Goal: Task Accomplishment & Management: Manage account settings

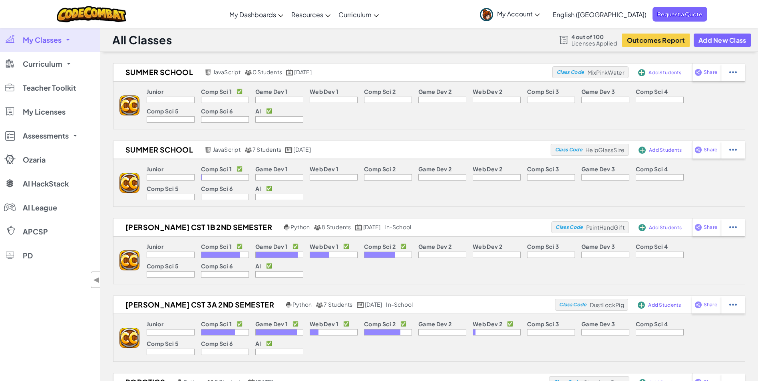
click at [64, 46] on link "My Classes" at bounding box center [50, 40] width 100 height 24
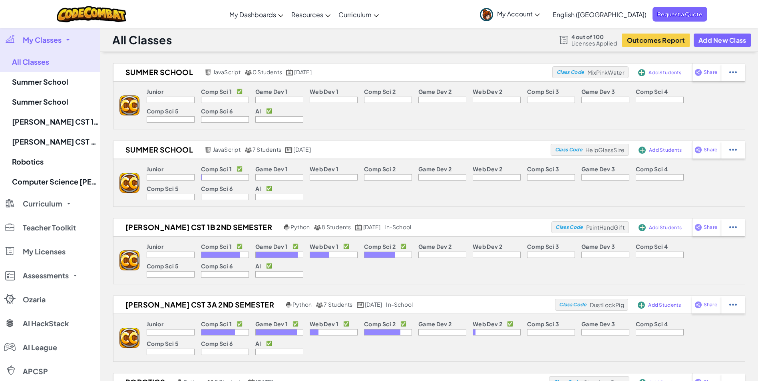
click at [64, 46] on link "My Classes" at bounding box center [50, 40] width 100 height 24
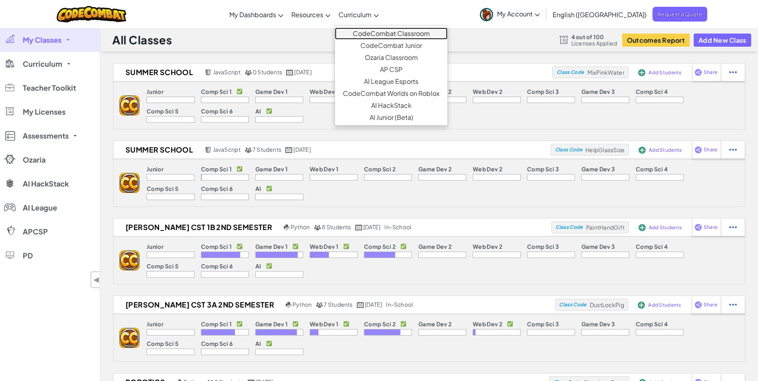
click at [419, 30] on link "CodeCombat Classroom" at bounding box center [391, 34] width 113 height 12
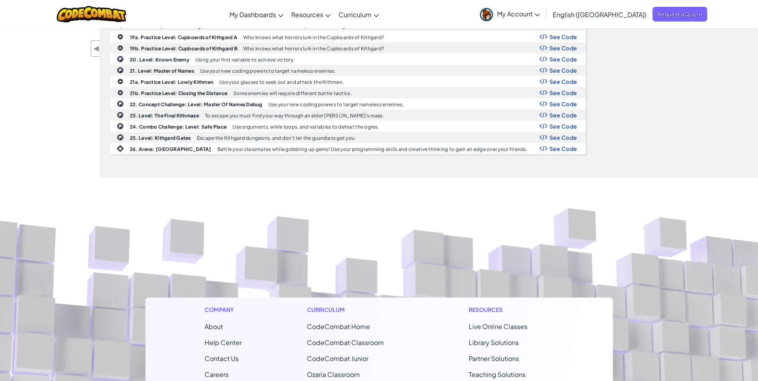
scroll to position [716, 0]
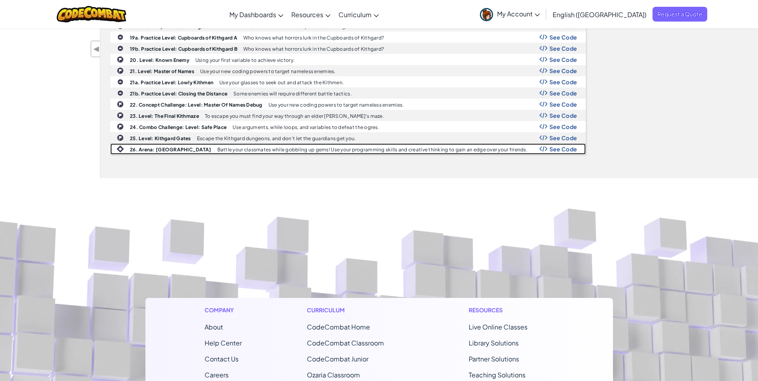
click at [123, 145] on img at bounding box center [120, 148] width 7 height 7
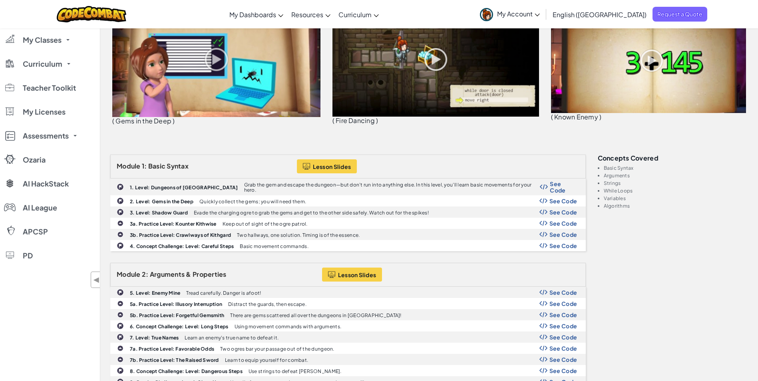
scroll to position [0, 0]
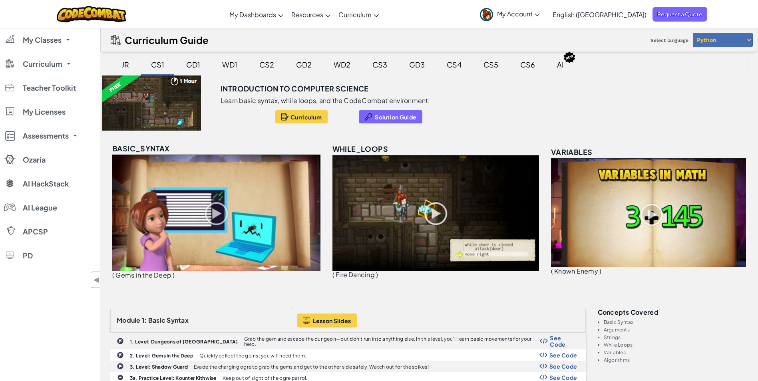
click at [544, 19] on link "My Account" at bounding box center [510, 14] width 68 height 25
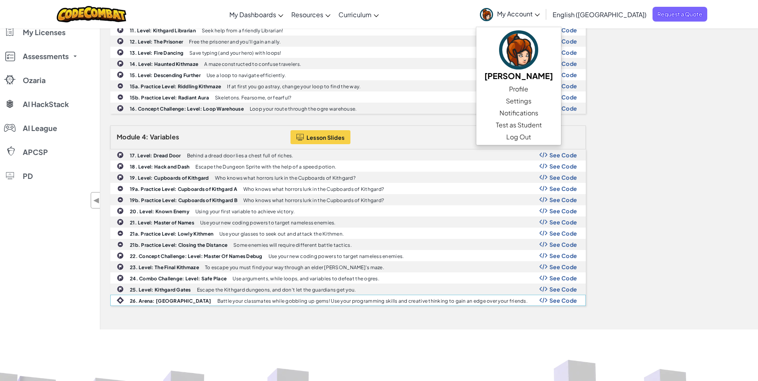
scroll to position [940, 0]
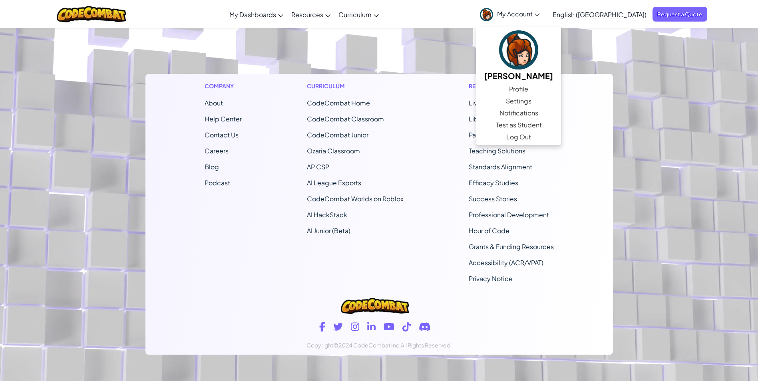
click at [431, 169] on div "Company About Help Center Contact Us Careers Blog Podcast Curriculum CodeCombat…" at bounding box center [379, 182] width 468 height 216
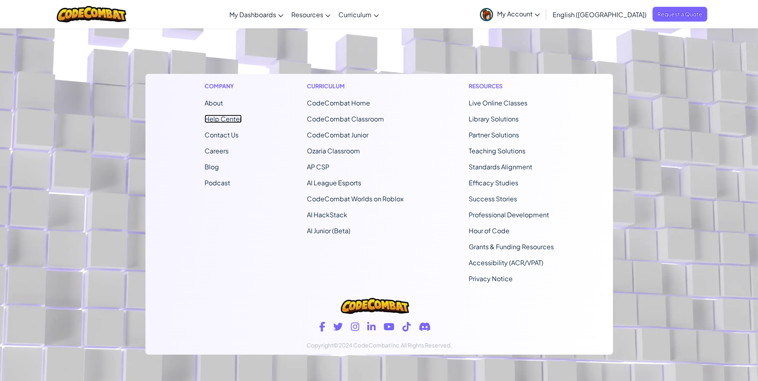
click at [225, 116] on link "Help Center" at bounding box center [223, 119] width 37 height 8
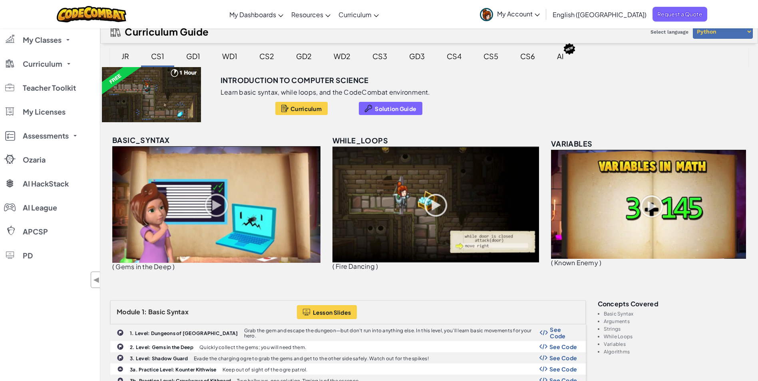
scroll to position [0, 0]
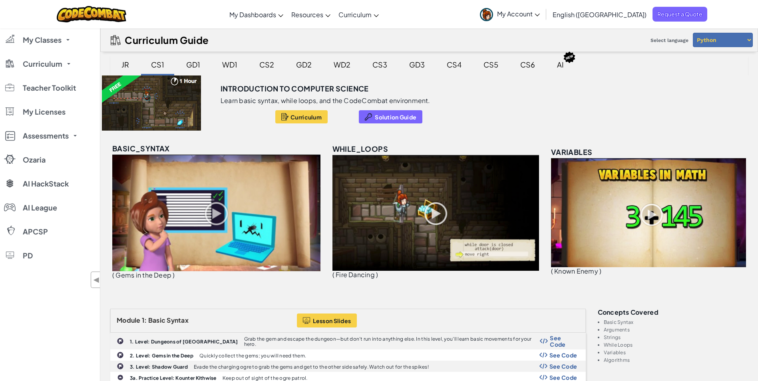
click at [0, 0] on link "CodeCombat Teacher Dashboard" at bounding box center [0, 0] width 0 height 0
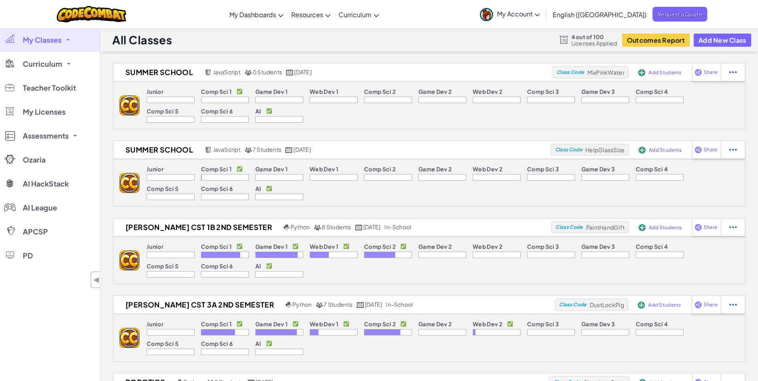
click at [68, 42] on link "My Classes" at bounding box center [50, 40] width 100 height 24
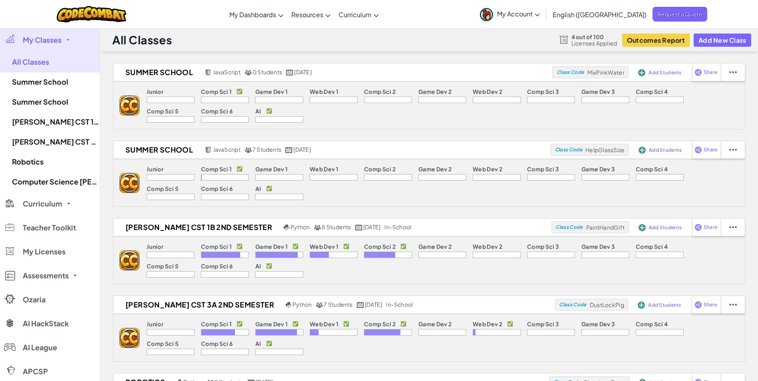
click at [68, 42] on link "My Classes" at bounding box center [50, 40] width 100 height 24
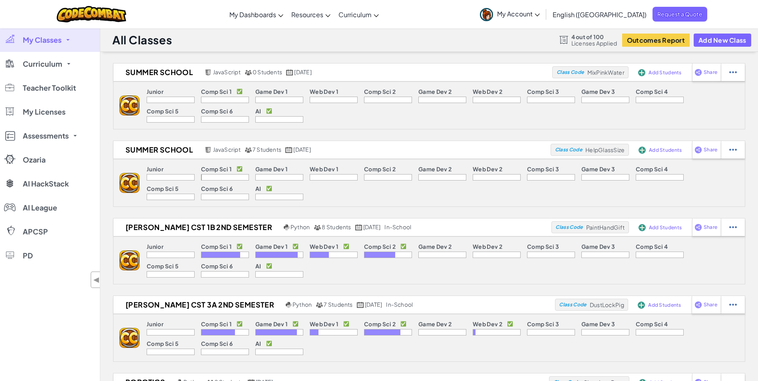
click at [0, 0] on link "CodeCombat Teacher Dashboard" at bounding box center [0, 0] width 0 height 0
click at [64, 114] on span "My Licenses" at bounding box center [44, 111] width 43 height 7
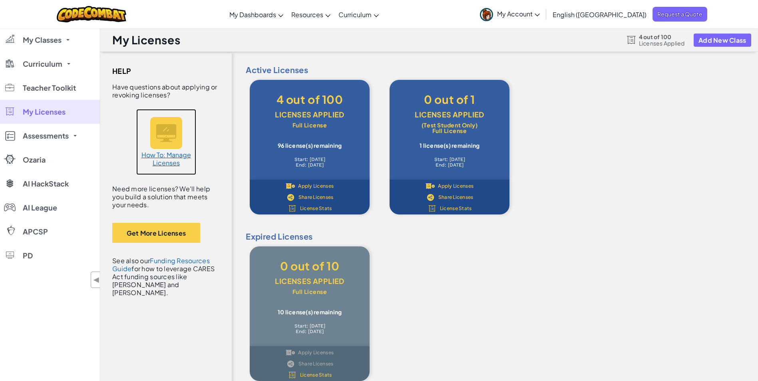
click at [163, 162] on h5 "How To: Manage Licenses" at bounding box center [166, 159] width 52 height 16
click at [324, 195] on span "Share Licenses" at bounding box center [316, 197] width 35 height 5
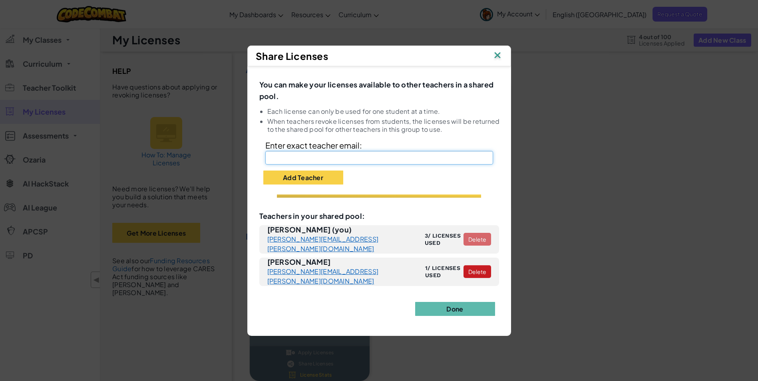
click at [310, 159] on input "text" at bounding box center [379, 158] width 228 height 14
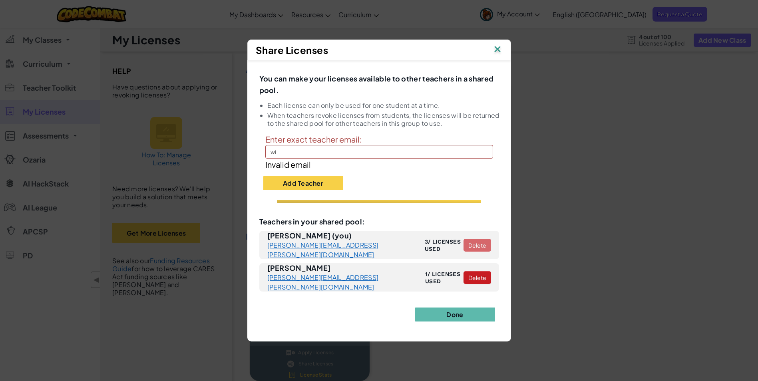
click at [596, 187] on div "Share Licenses You can make your licenses available to other teachers in a shar…" at bounding box center [379, 190] width 758 height 381
drag, startPoint x: 596, startPoint y: 187, endPoint x: 342, endPoint y: 156, distance: 255.6
click at [342, 156] on input "wi" at bounding box center [379, 152] width 228 height 14
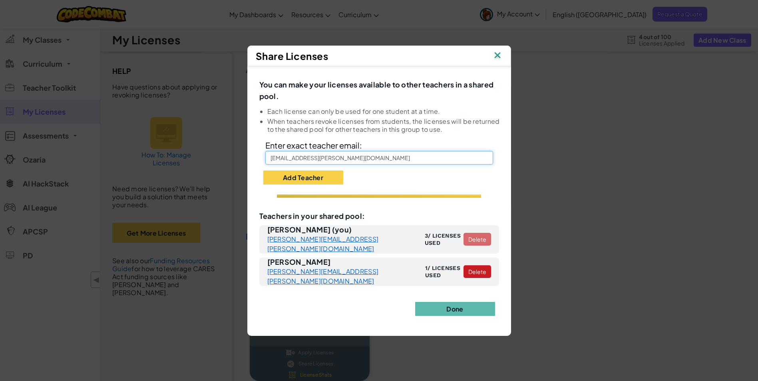
type input "[EMAIL_ADDRESS][PERSON_NAME][DOMAIN_NAME]"
click at [319, 179] on button "Add Teacher" at bounding box center [303, 178] width 80 height 14
click at [293, 159] on input "[EMAIL_ADDRESS][PERSON_NAME][DOMAIN_NAME]" at bounding box center [379, 158] width 228 height 14
click at [600, 209] on div "Share Licenses You can make your licenses available to other teachers in a shar…" at bounding box center [379, 190] width 758 height 381
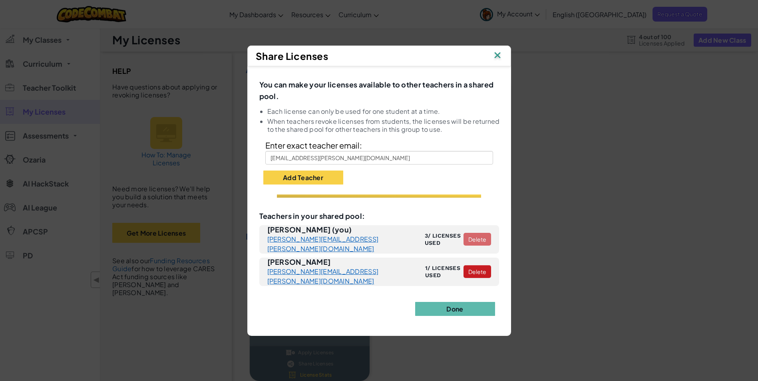
click at [334, 175] on button "Add Teacher" at bounding box center [303, 178] width 80 height 14
drag, startPoint x: 321, startPoint y: 199, endPoint x: 313, endPoint y: 199, distance: 7.6
click at [313, 199] on div "You can make your licenses available to other teachers in a shared pool. Each l…" at bounding box center [379, 197] width 240 height 238
drag, startPoint x: 313, startPoint y: 199, endPoint x: 283, endPoint y: 203, distance: 30.3
click at [283, 203] on div "You can make your licenses available to other teachers in a shared pool. Each l…" at bounding box center [379, 197] width 240 height 238
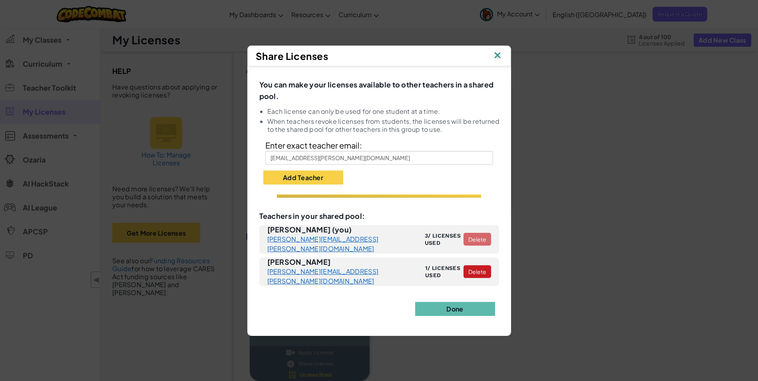
click at [425, 239] on span "3/ licenses used" at bounding box center [444, 239] width 39 height 14
click at [346, 162] on input "[EMAIL_ADDRESS][PERSON_NAME][DOMAIN_NAME]" at bounding box center [379, 158] width 228 height 14
click at [330, 175] on button "Add Teacher" at bounding box center [303, 178] width 80 height 14
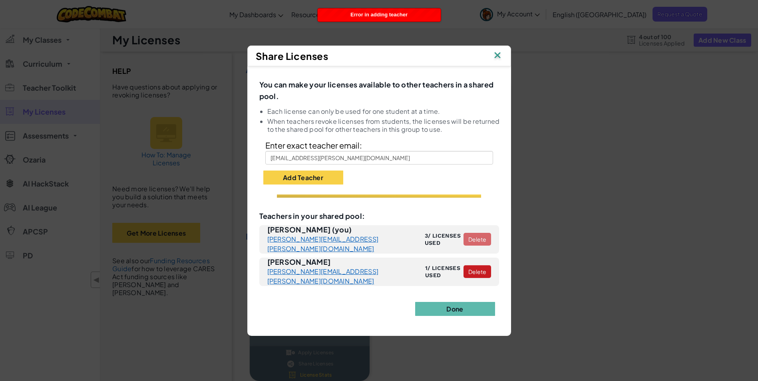
click at [330, 175] on button "Add Teacher" at bounding box center [303, 178] width 80 height 14
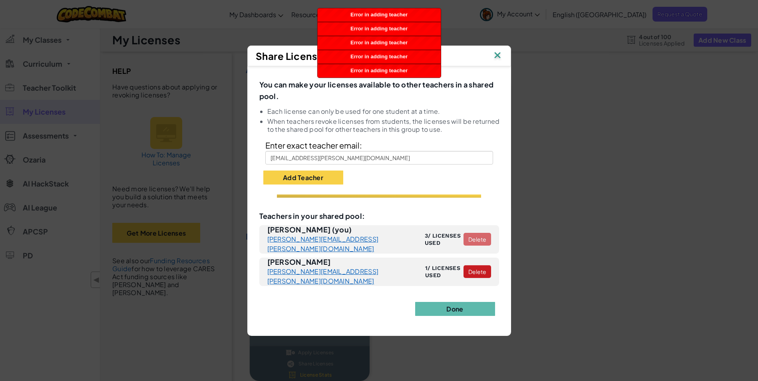
click at [497, 60] on img at bounding box center [497, 56] width 10 height 12
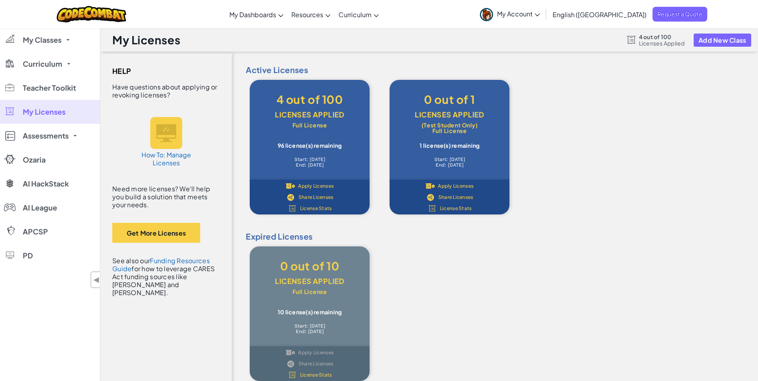
click at [157, 240] on button "Get More Licenses" at bounding box center [156, 233] width 88 height 20
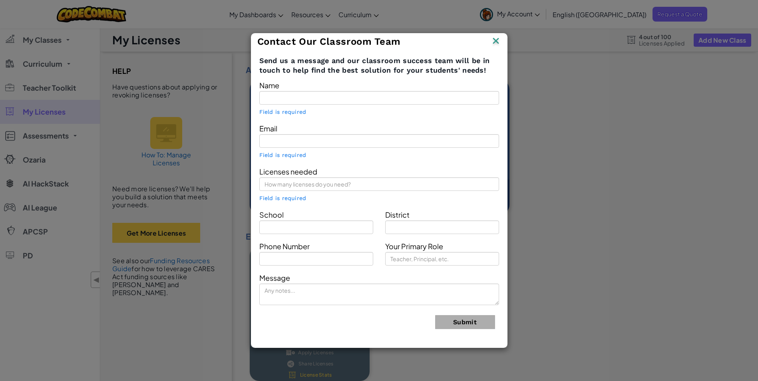
type input "[PERSON_NAME]"
type input "[PERSON_NAME][EMAIL_ADDRESS][PERSON_NAME][DOMAIN_NAME]"
type input "[GEOGRAPHIC_DATA]"
type input "Boys Town Interim Prg Schs"
type input "Teacher"
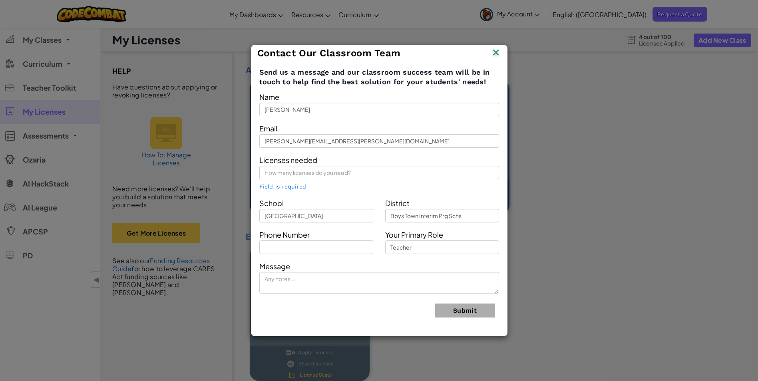
click at [501, 54] on div "Contact Our Classroom Team" at bounding box center [379, 53] width 256 height 16
click at [496, 52] on img at bounding box center [496, 53] width 10 height 12
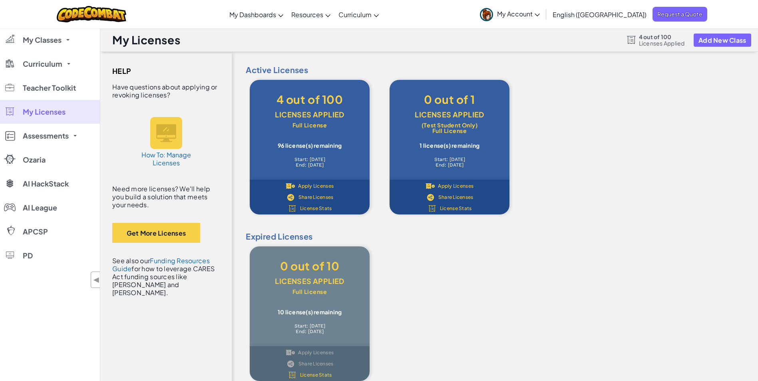
click at [319, 197] on span "Share Licenses" at bounding box center [316, 197] width 35 height 5
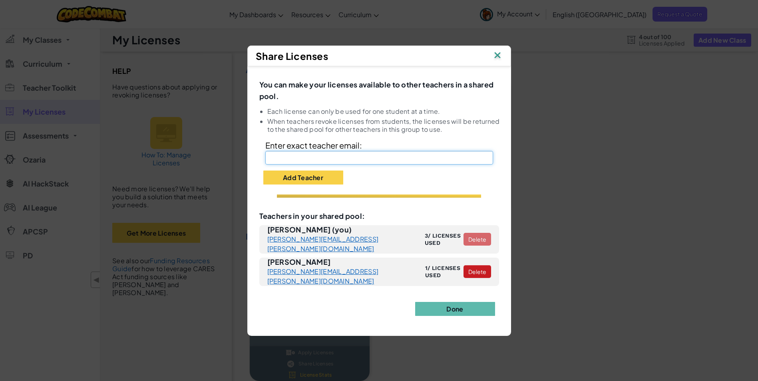
click at [306, 158] on input "text" at bounding box center [379, 158] width 228 height 14
type input "[EMAIL_ADDRESS][PERSON_NAME][DOMAIN_NAME]"
click at [446, 306] on button "Done" at bounding box center [455, 309] width 80 height 14
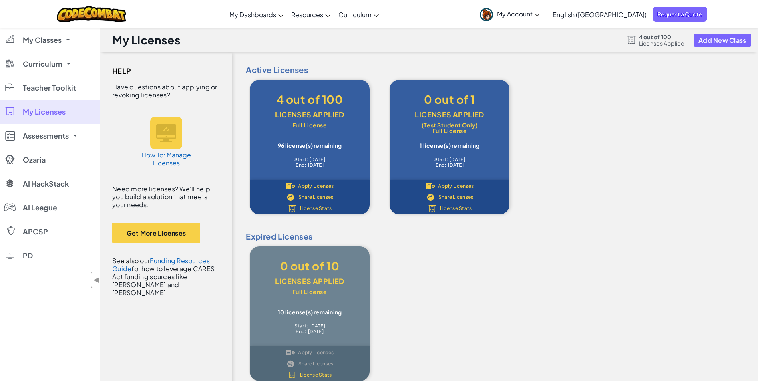
click at [0, 0] on link "CodeCombat Teacher Dashboard" at bounding box center [0, 0] width 0 height 0
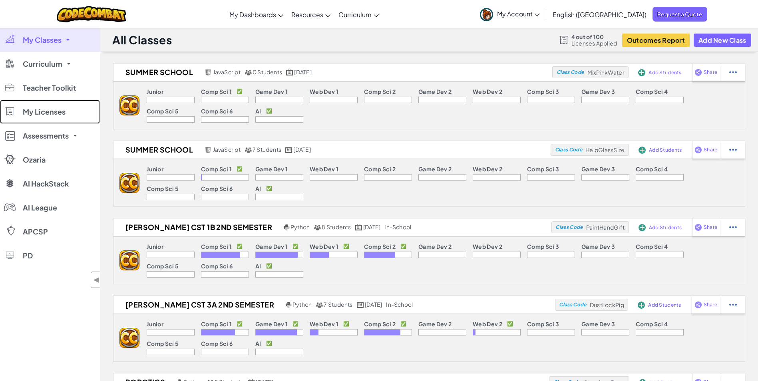
click at [62, 115] on span "My Licenses" at bounding box center [44, 111] width 43 height 7
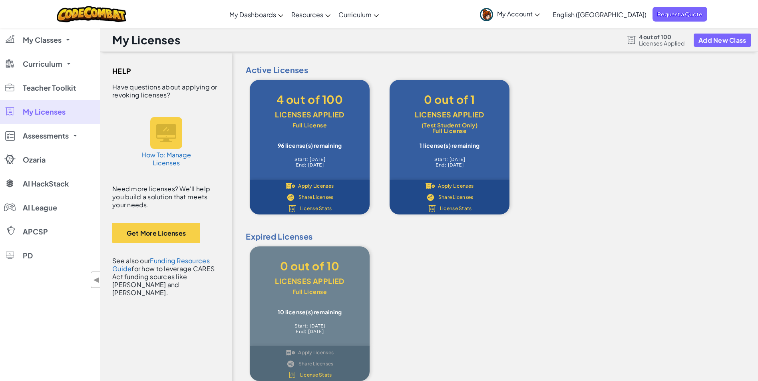
click at [315, 199] on span "Share Licenses" at bounding box center [316, 197] width 35 height 5
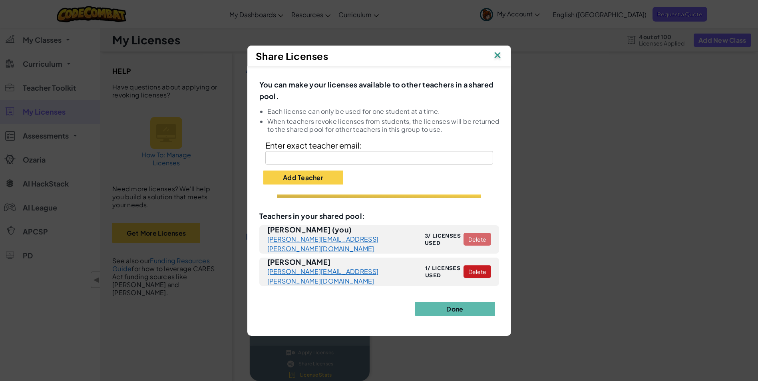
click at [505, 48] on div "Share Licenses" at bounding box center [379, 56] width 264 height 21
click at [497, 61] on img at bounding box center [497, 56] width 10 height 12
